Goal: Ask a question

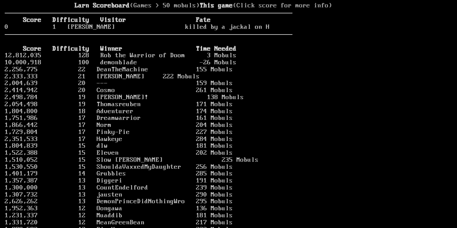
click at [191, 46] on larn "Larn Scoreboard (Games > 50 mobuls) This game (Click score for more info) Score…" at bounding box center [149, 109] width 288 height 214
click at [110, 4] on b "Larn Scoreboard" at bounding box center [102, 5] width 55 height 7
click at [115, 3] on b "Larn Scoreboard" at bounding box center [102, 5] width 55 height 7
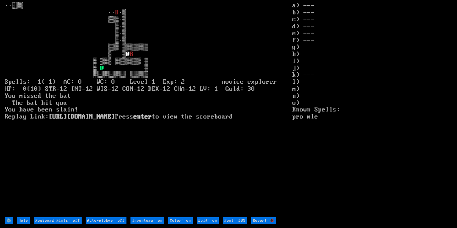
click at [26, 222] on input "Help" at bounding box center [23, 220] width 13 height 7
click at [26, 221] on input "Help" at bounding box center [23, 220] width 13 height 7
